Goal: Navigation & Orientation: Find specific page/section

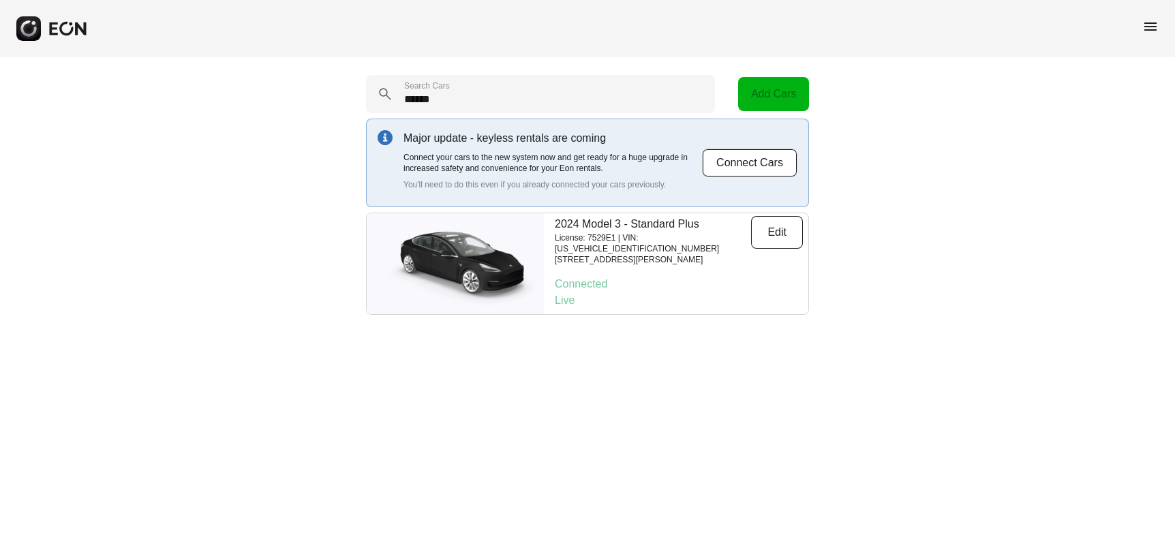
click at [1153, 25] on span "menu" at bounding box center [1150, 26] width 16 height 16
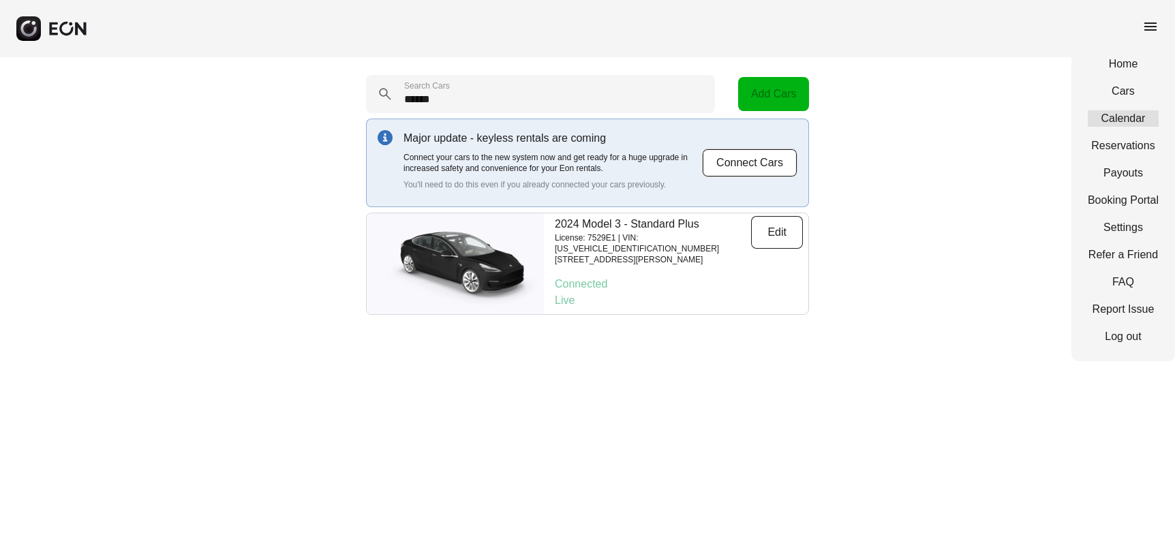
click at [1112, 118] on link "Calendar" at bounding box center [1123, 118] width 71 height 16
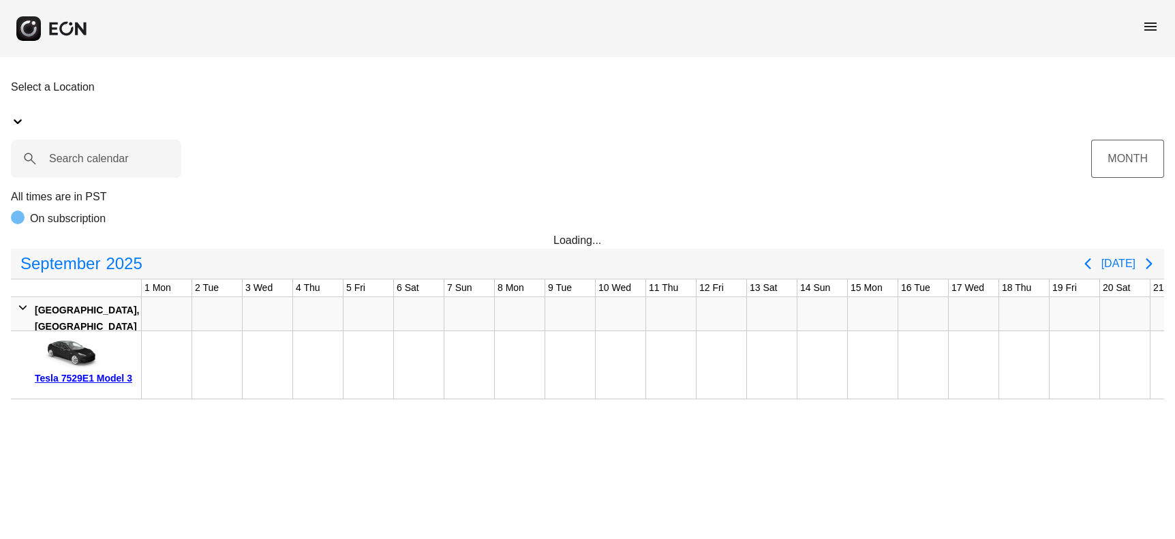
scroll to position [0, 490]
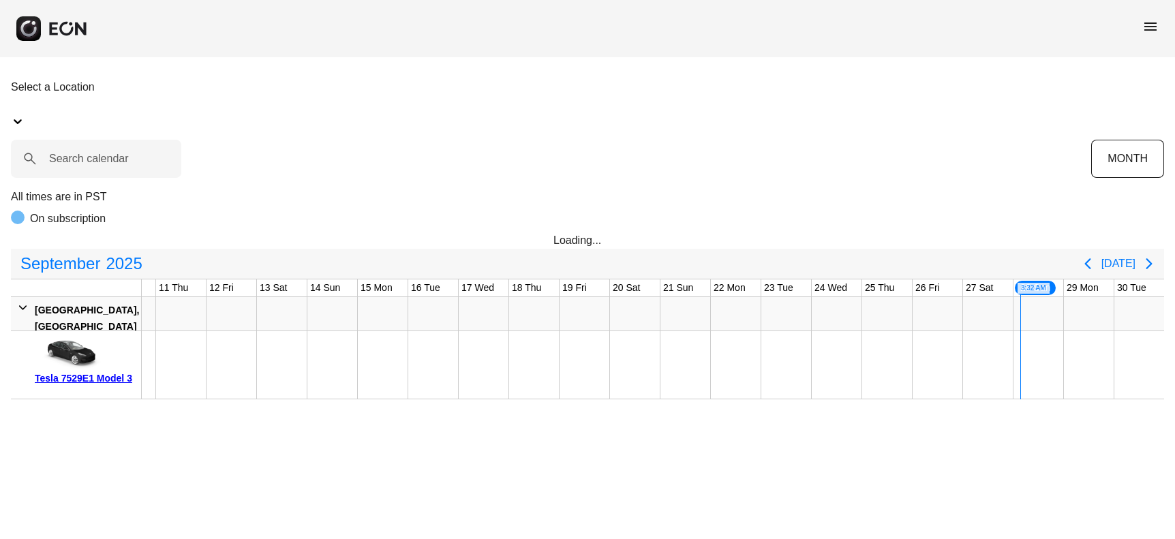
click at [988, 347] on div at bounding box center [988, 364] width 50 height 67
click at [1033, 339] on div at bounding box center [1038, 364] width 50 height 67
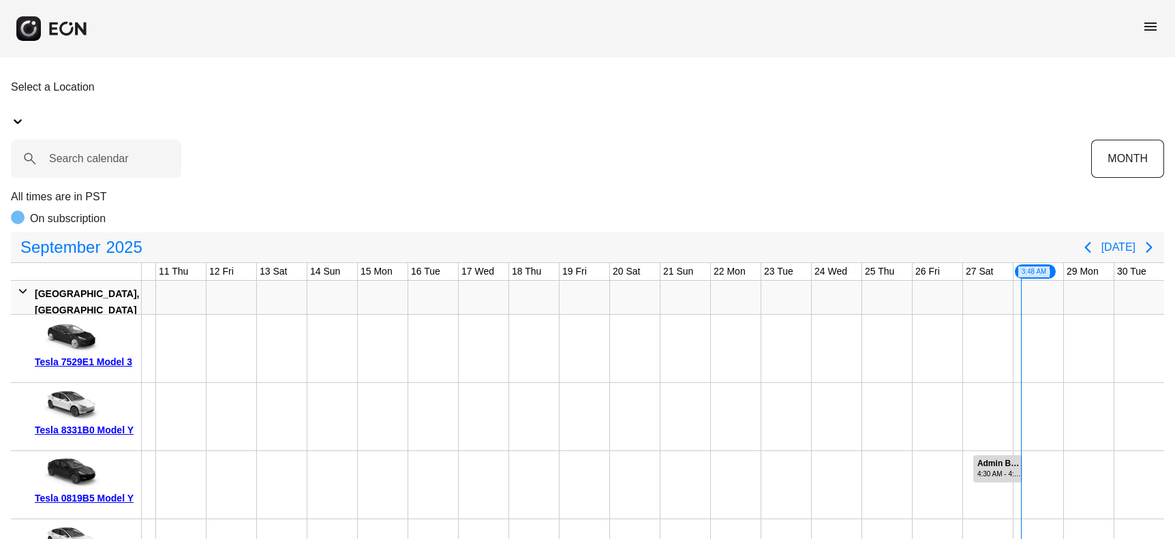
click at [1147, 26] on span "menu" at bounding box center [1150, 26] width 16 height 16
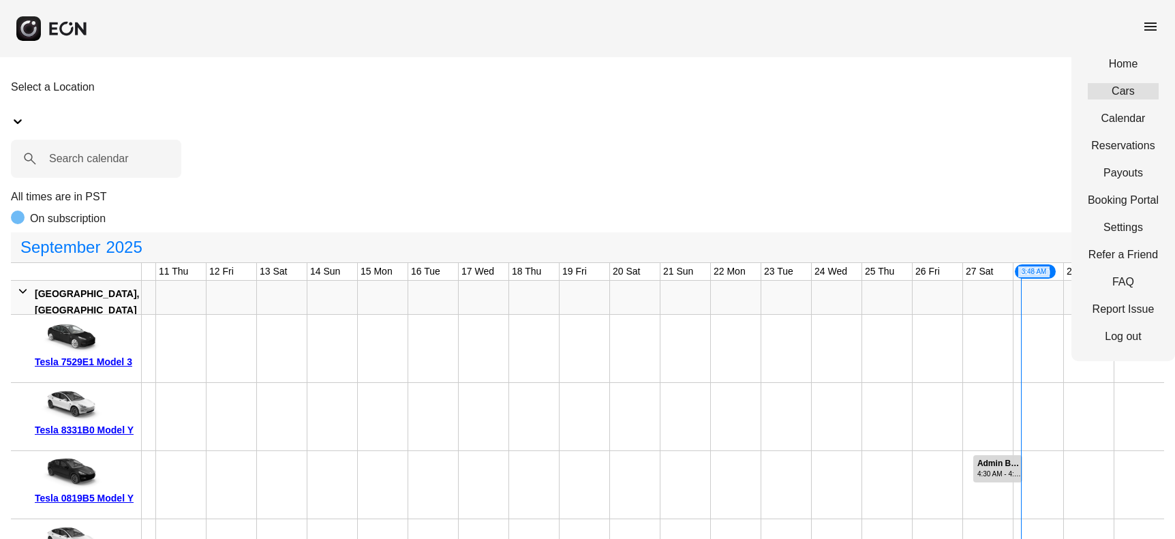
click at [1122, 90] on link "Cars" at bounding box center [1123, 91] width 71 height 16
